Goal: Navigation & Orientation: Find specific page/section

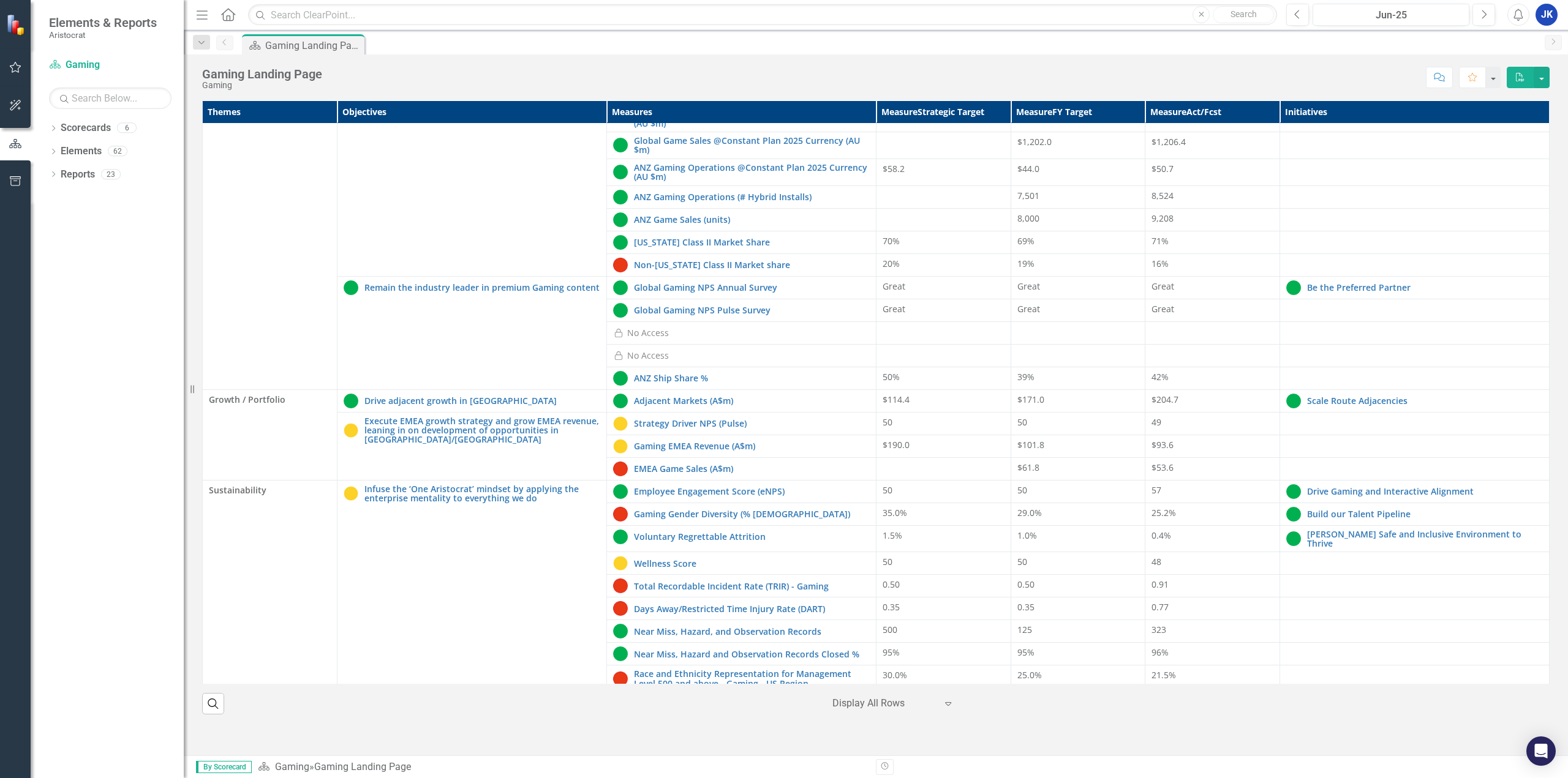
scroll to position [203, 0]
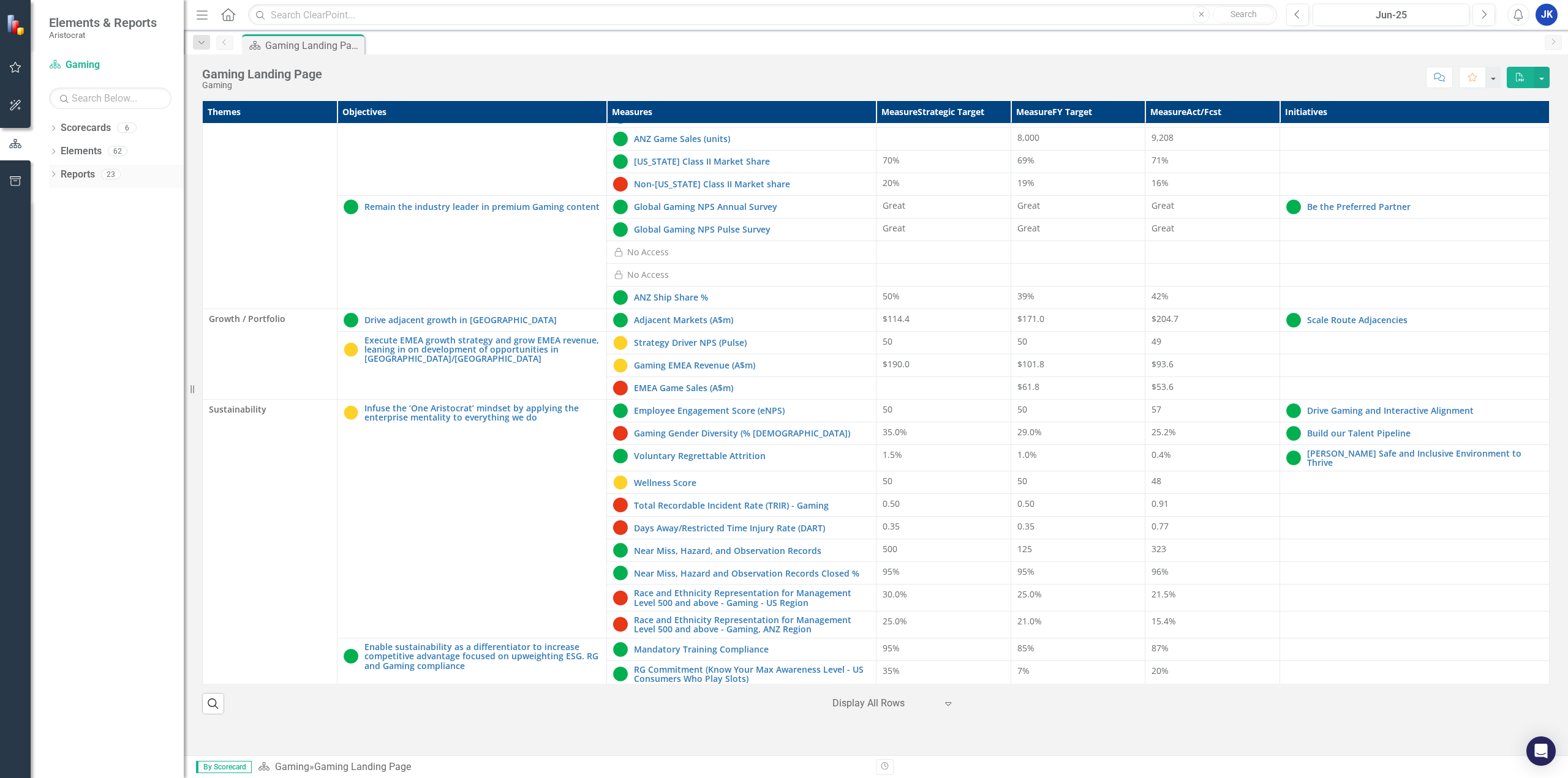
click at [67, 181] on link "Reports" at bounding box center [78, 174] width 34 height 14
click at [56, 175] on icon "Dropdown" at bounding box center [53, 175] width 9 height 7
click at [53, 198] on div "Dropdown Scorecard Scorecards 3 Gaming Landing Page Red and Amber Elements STAG…" at bounding box center [116, 265] width 135 height 158
click at [58, 197] on icon "Dropdown" at bounding box center [57, 195] width 7 height 9
click at [58, 197] on icon "Dropdown" at bounding box center [59, 196] width 9 height 7
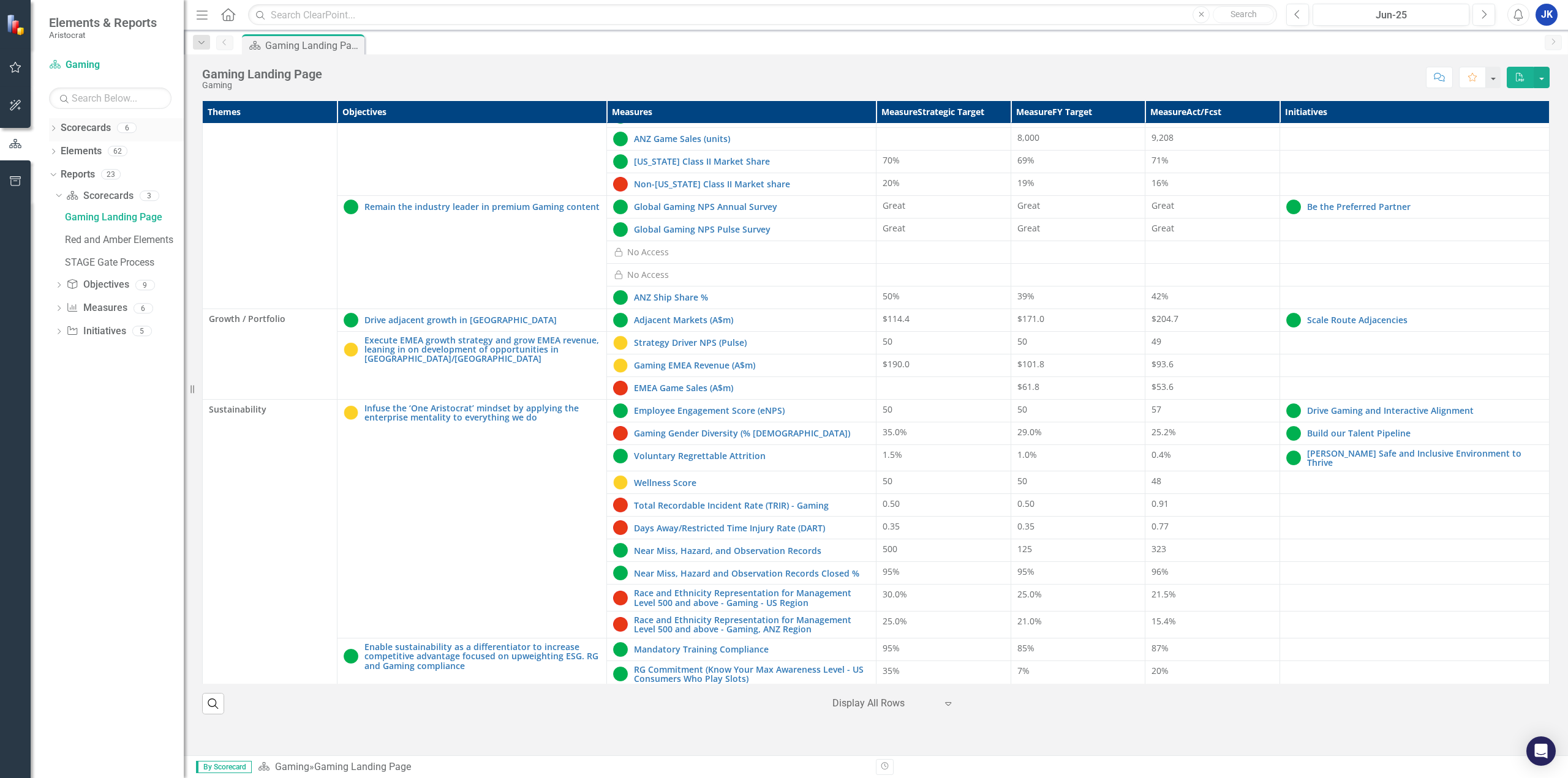
click at [52, 127] on icon "Dropdown" at bounding box center [53, 129] width 9 height 7
click at [59, 198] on icon "Dropdown" at bounding box center [60, 196] width 9 height 7
click at [116, 244] on link "AFP Gaming" at bounding box center [131, 244] width 104 height 14
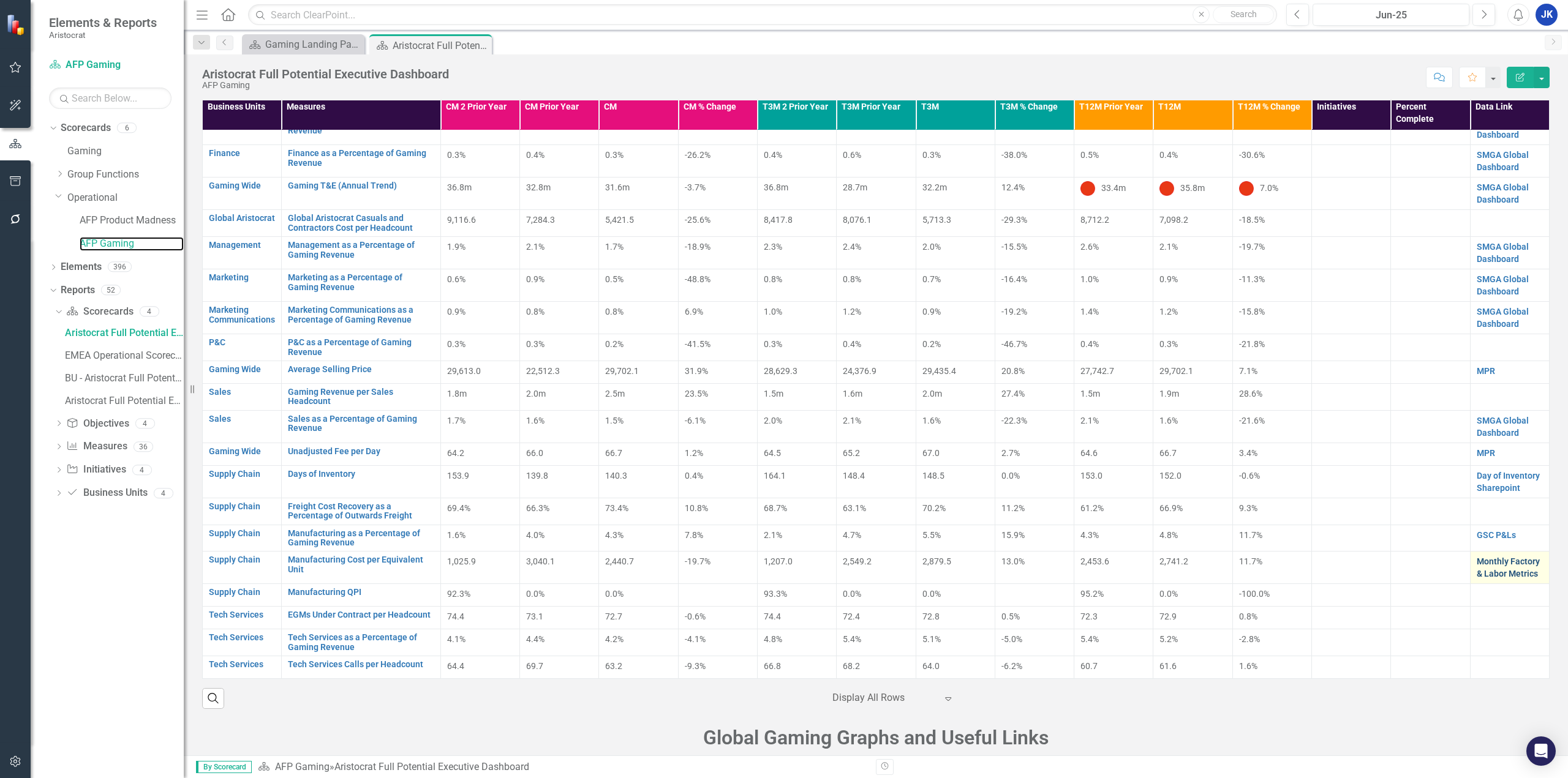
scroll to position [574, 0]
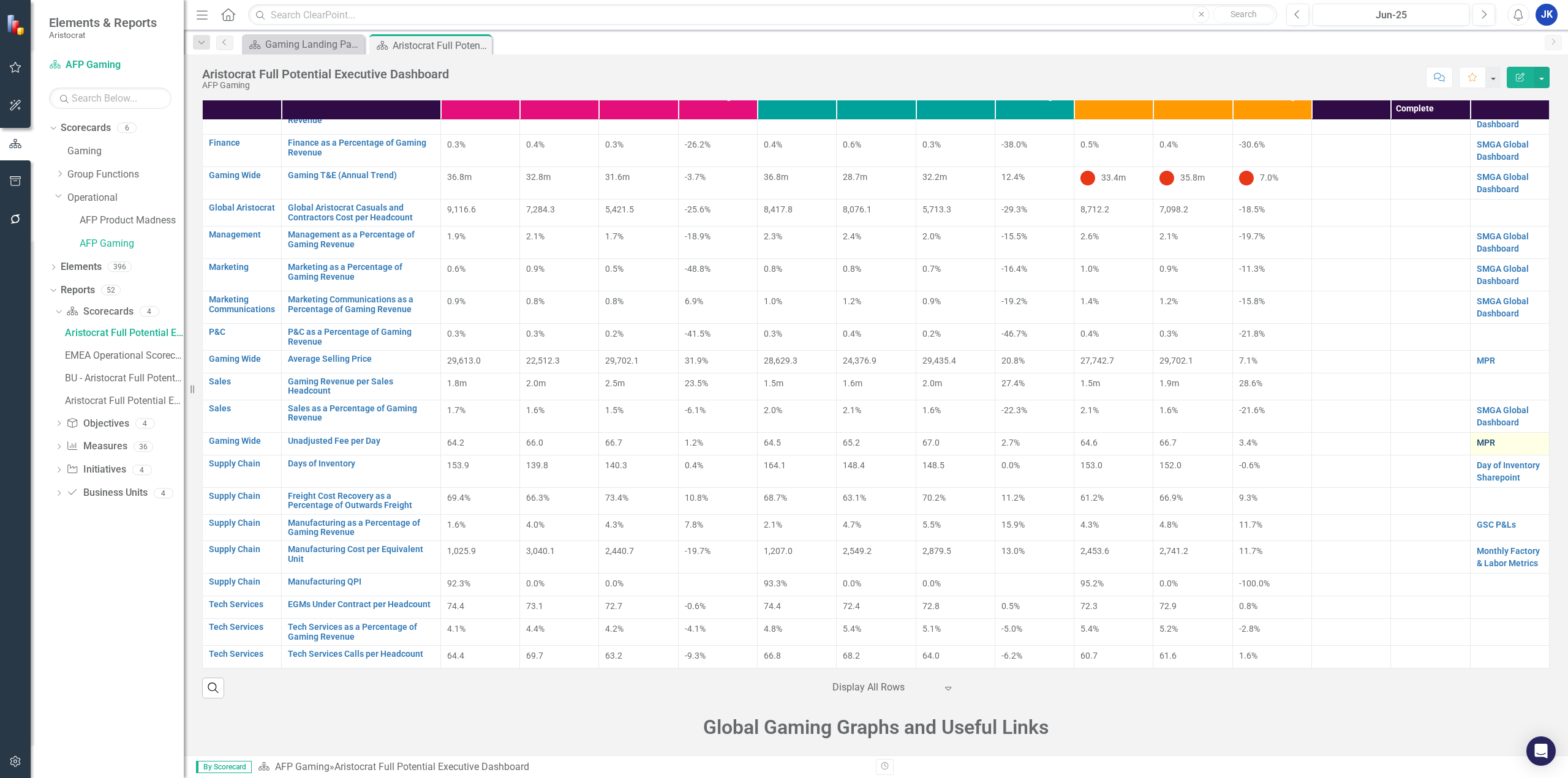
click at [1477, 442] on link "MPR" at bounding box center [1486, 442] width 18 height 10
